Goal: Check status: Check status

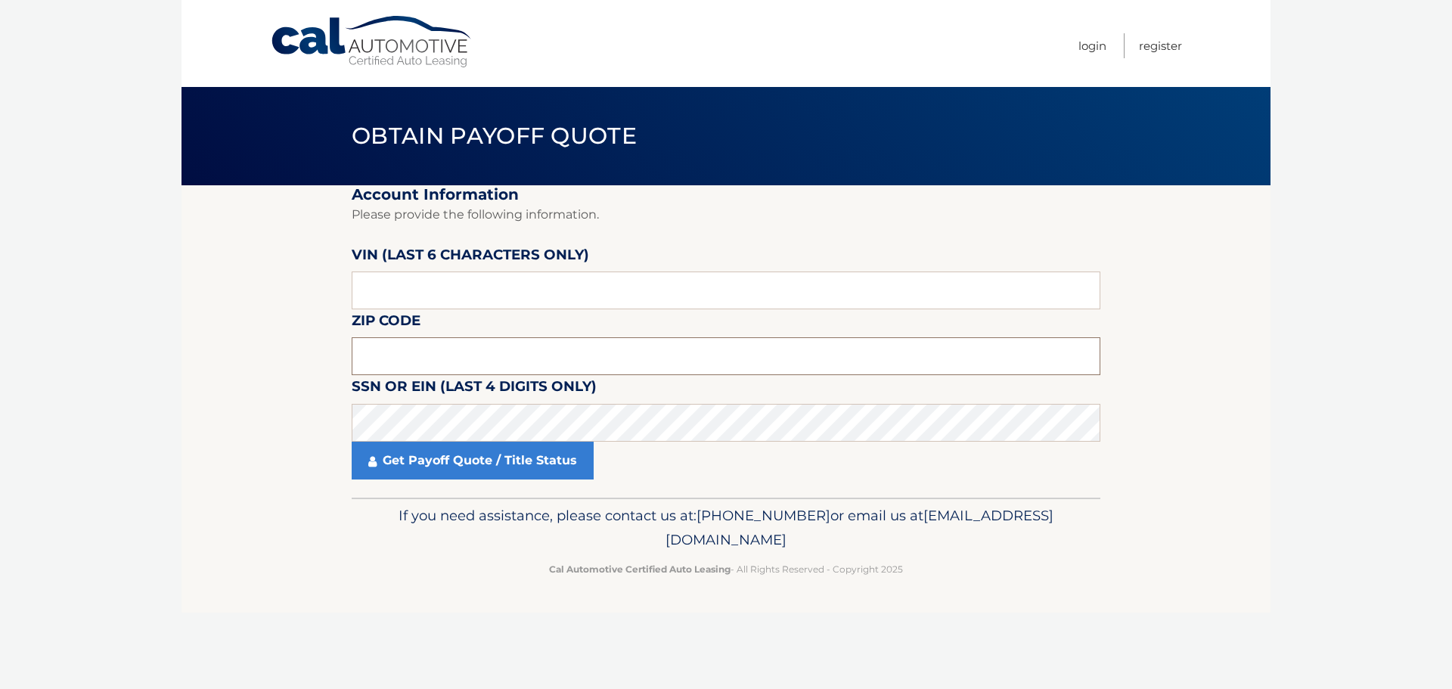
click at [698, 350] on input "text" at bounding box center [726, 356] width 749 height 38
type input "11720"
click button "For Originating Dealer" at bounding box center [0, 0] width 0 height 0
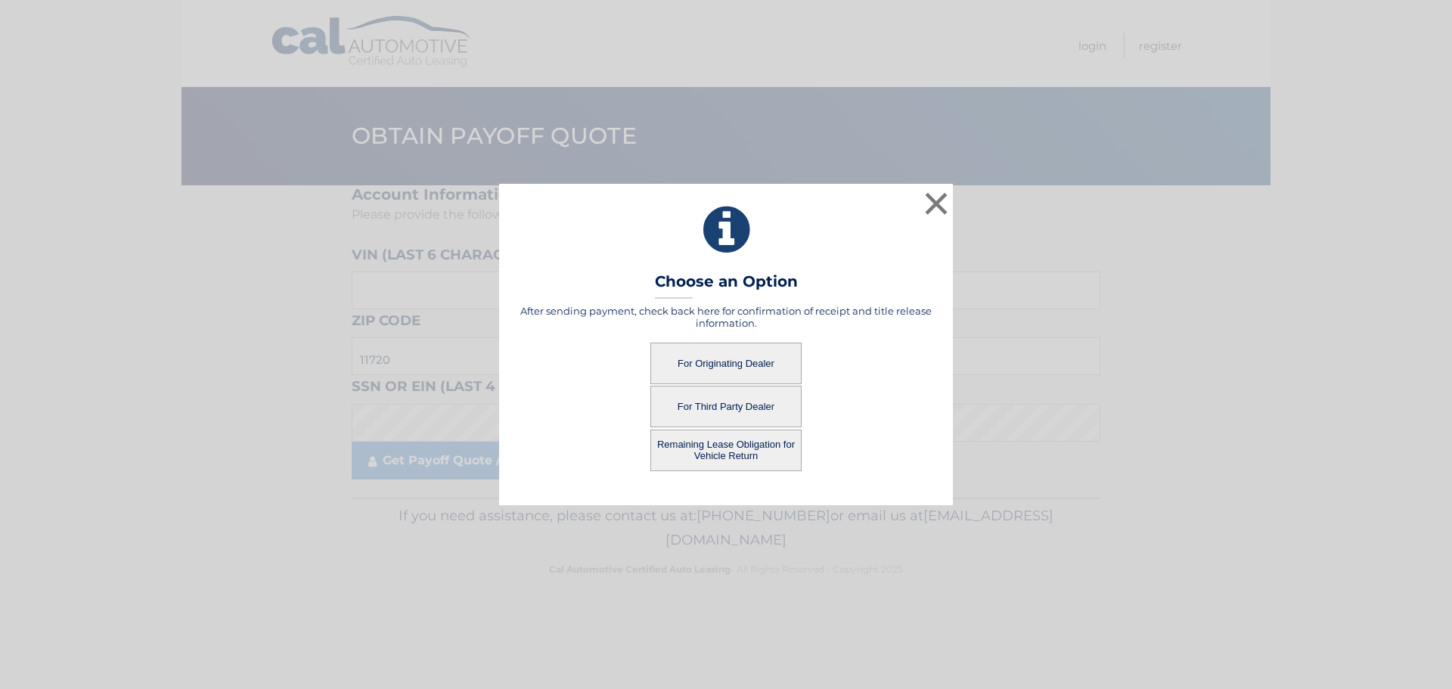
click at [721, 366] on button "For Originating Dealer" at bounding box center [725, 364] width 151 height 42
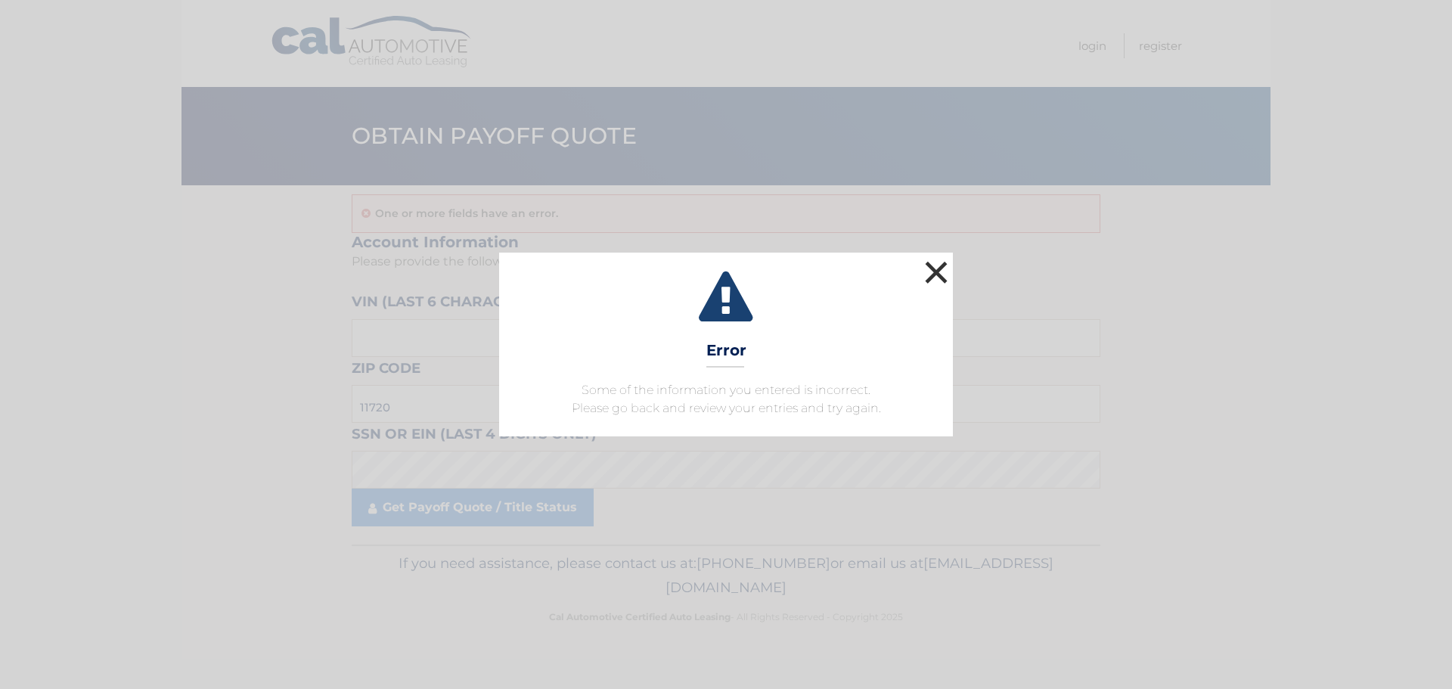
click at [939, 271] on button "×" at bounding box center [936, 272] width 30 height 30
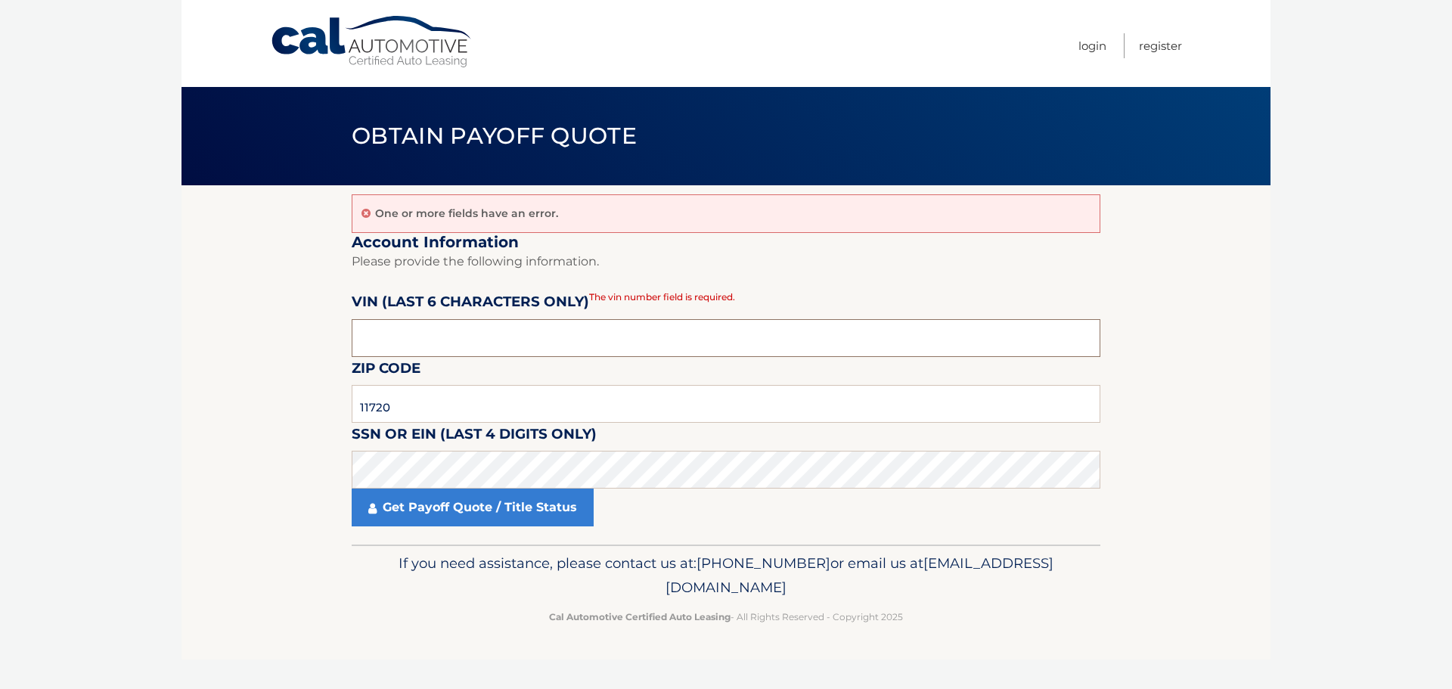
click at [510, 341] on input "text" at bounding box center [726, 338] width 749 height 38
click at [659, 337] on input "text" at bounding box center [726, 338] width 749 height 38
type input "361561"
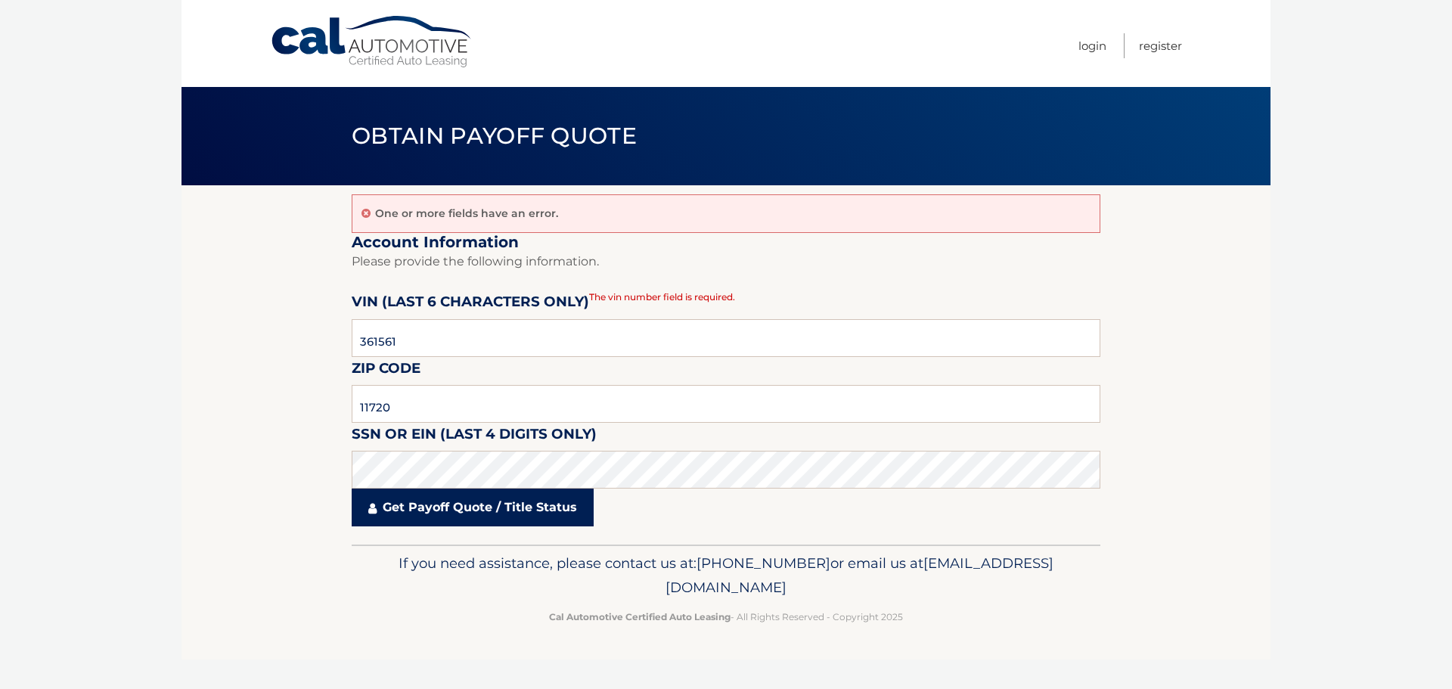
click at [516, 509] on link "Get Payoff Quote / Title Status" at bounding box center [473, 508] width 242 height 38
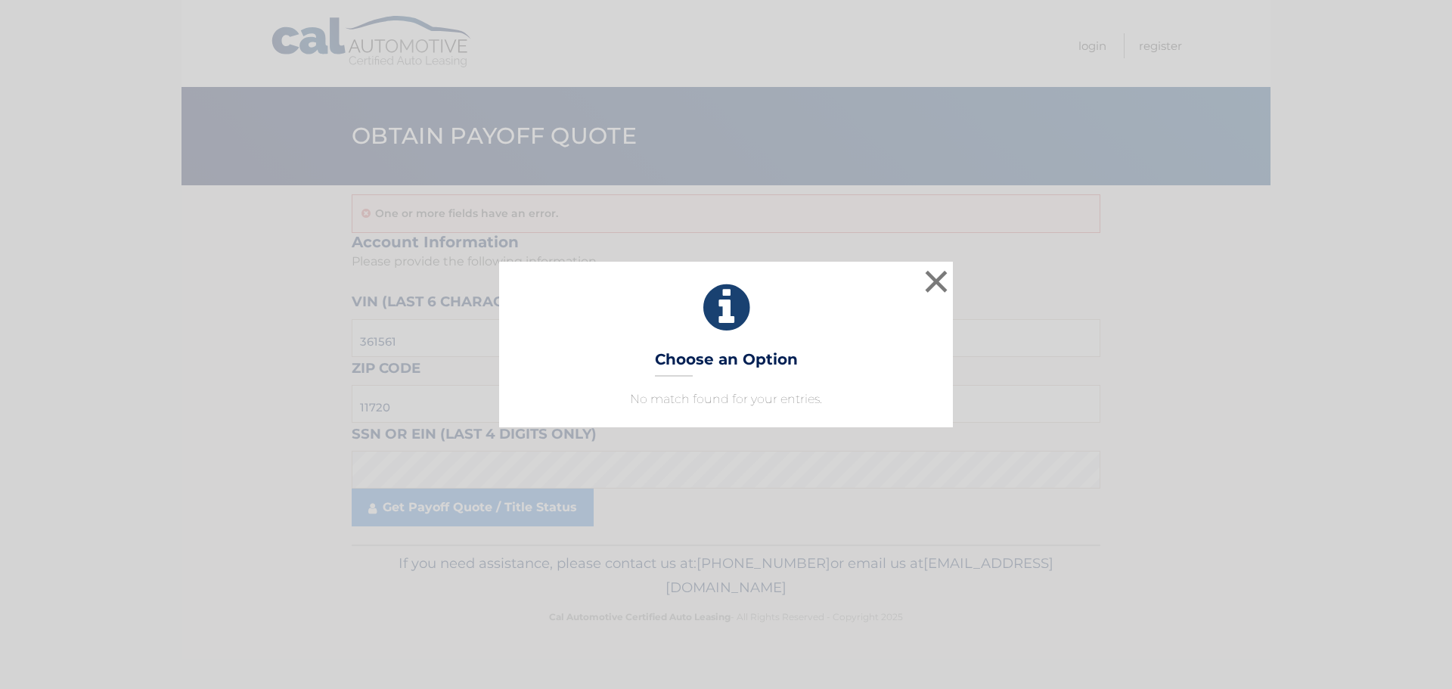
click at [745, 380] on div "× Choose an Option No match found for your entries. This is what you see on sec…" at bounding box center [726, 344] width 454 height 165
click at [929, 276] on button "×" at bounding box center [936, 281] width 30 height 30
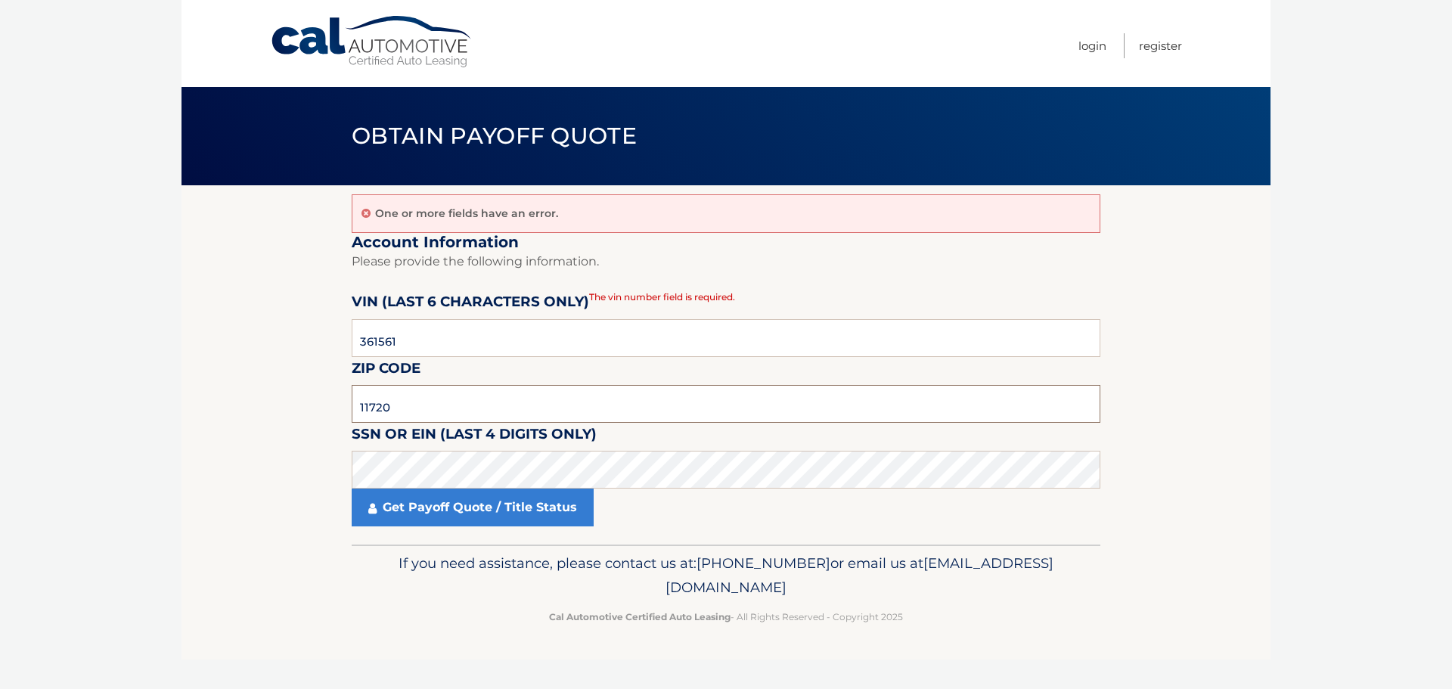
click at [439, 407] on input "11720" at bounding box center [726, 404] width 749 height 38
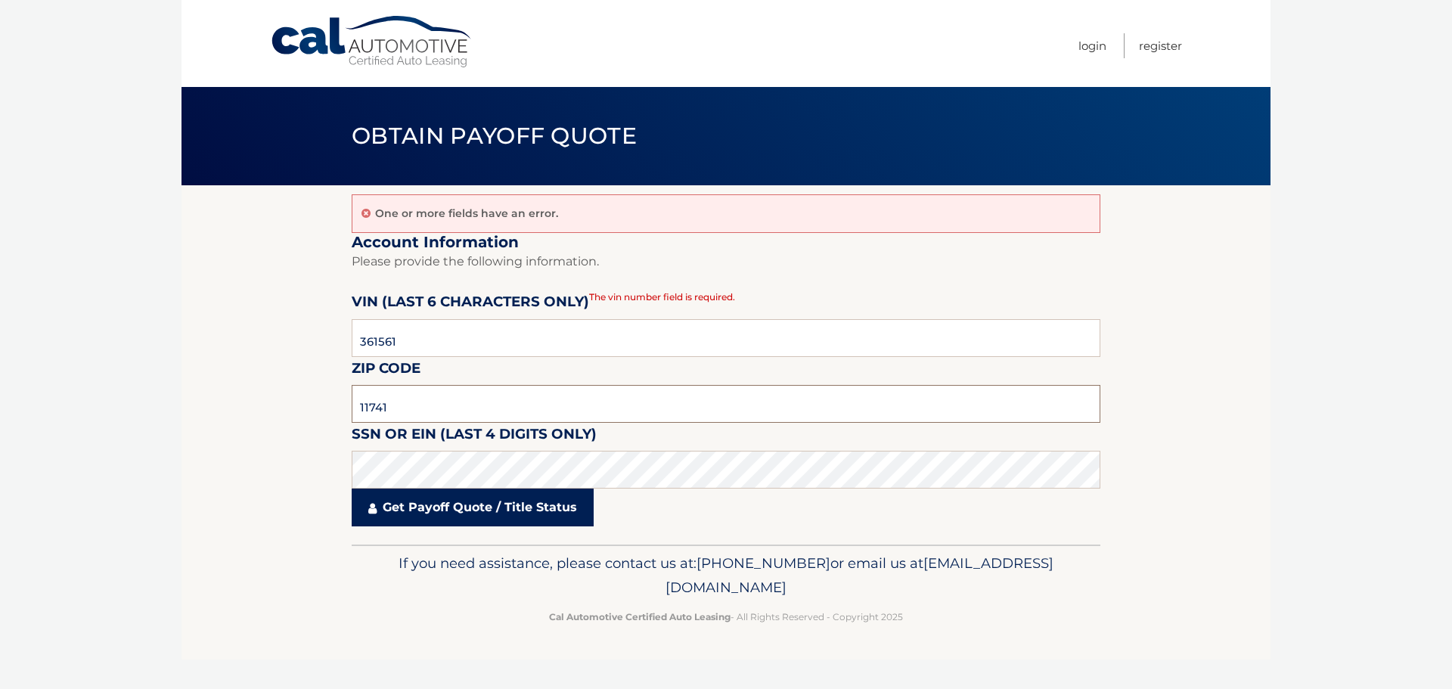
type input "11741"
click at [493, 505] on link "Get Payoff Quote / Title Status" at bounding box center [473, 508] width 242 height 38
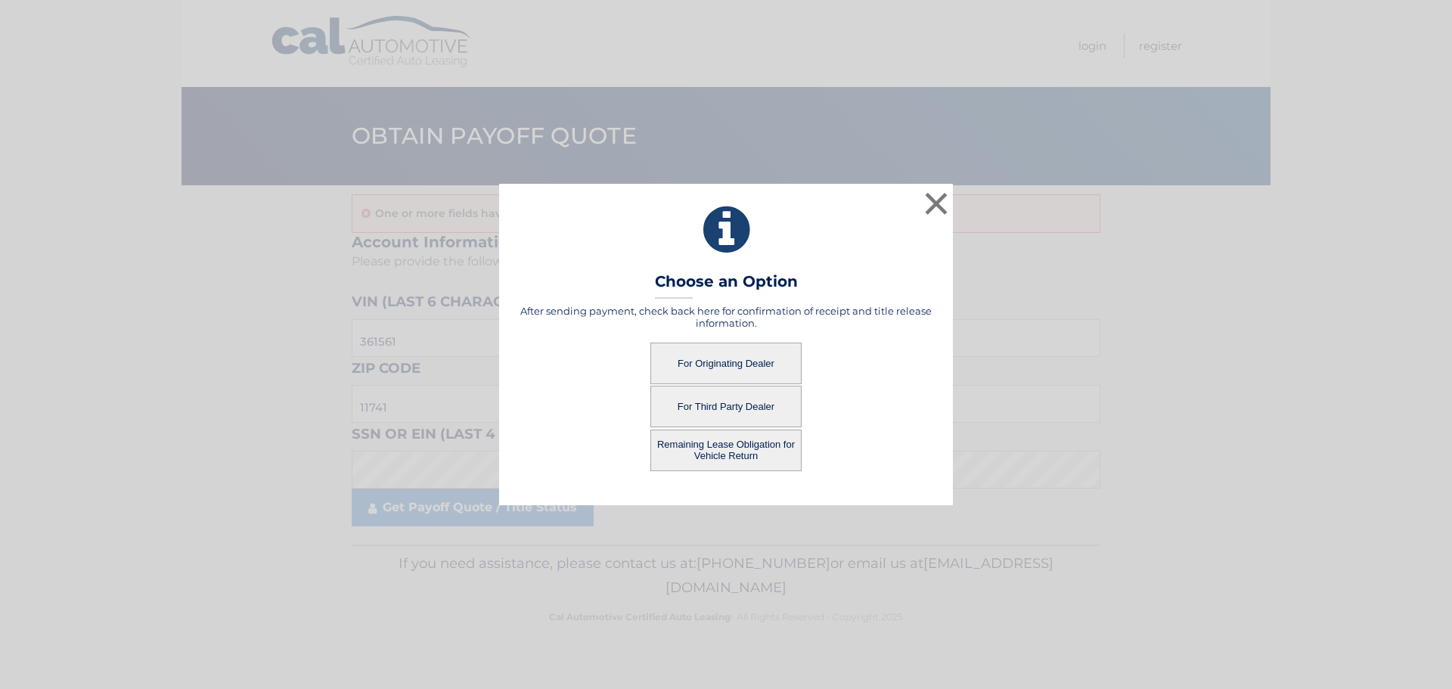
click at [743, 368] on button "For Originating Dealer" at bounding box center [725, 364] width 151 height 42
click at [730, 363] on button "For Originating Dealer" at bounding box center [725, 364] width 151 height 42
